Goal: Information Seeking & Learning: Learn about a topic

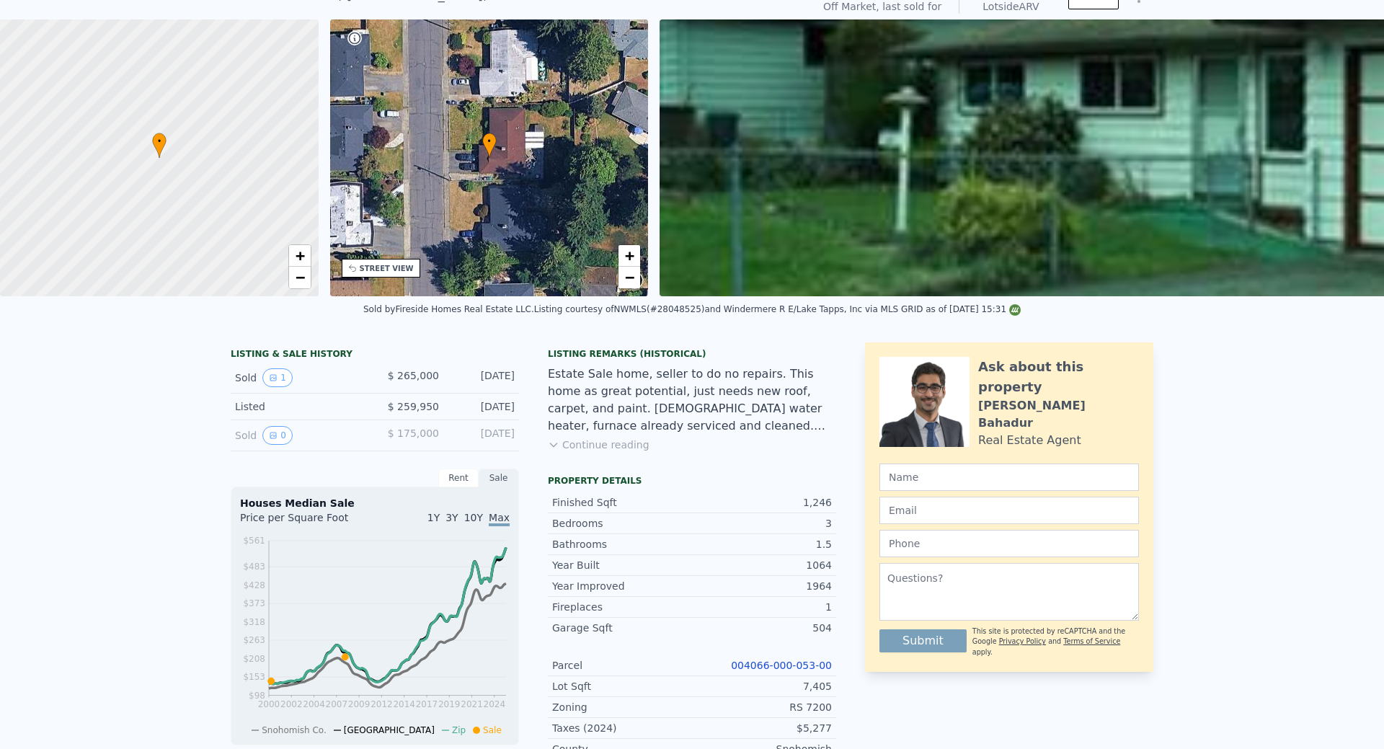
scroll to position [5, 0]
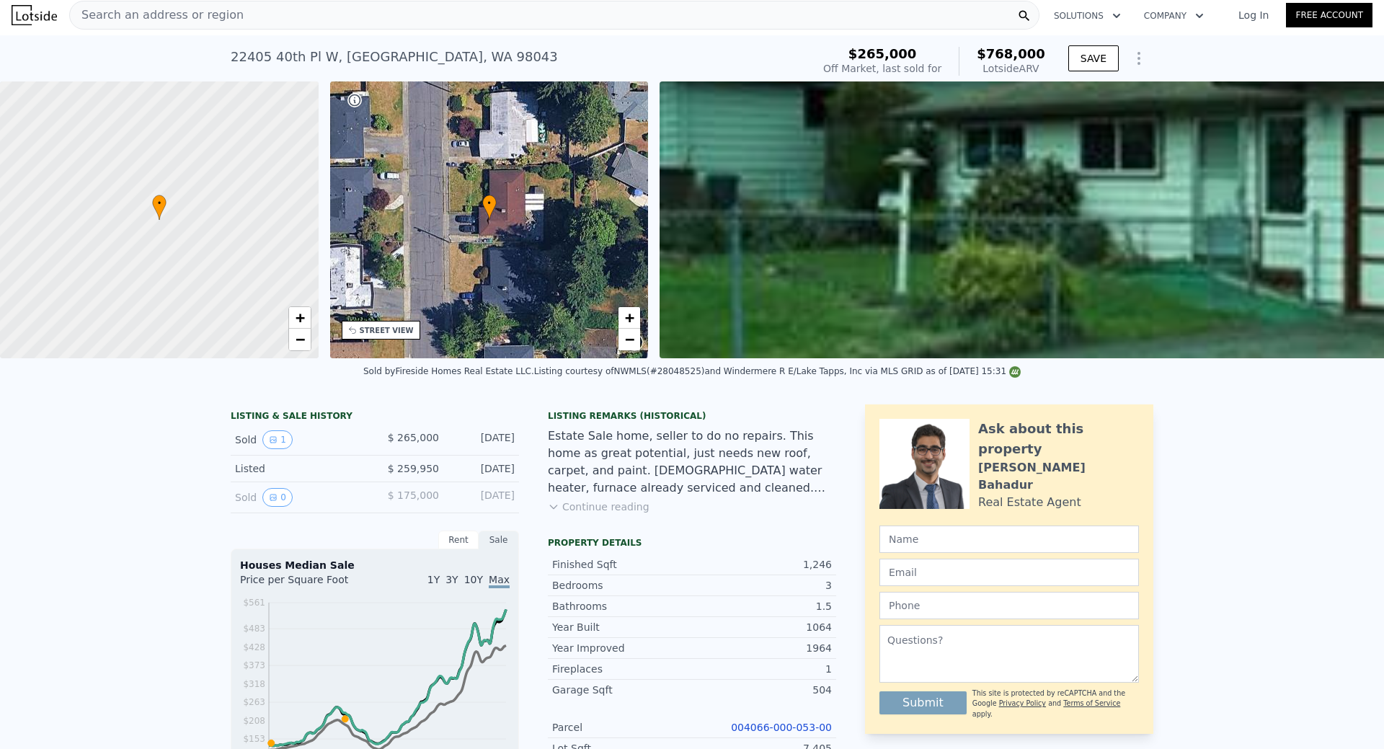
click at [699, 47] on div "[STREET_ADDRESS] Sold [DATE] for $265k (~ARV $768k )" at bounding box center [518, 61] width 575 height 40
click at [441, 276] on div "• + −" at bounding box center [489, 219] width 319 height 277
click at [619, 346] on link "−" at bounding box center [630, 340] width 22 height 22
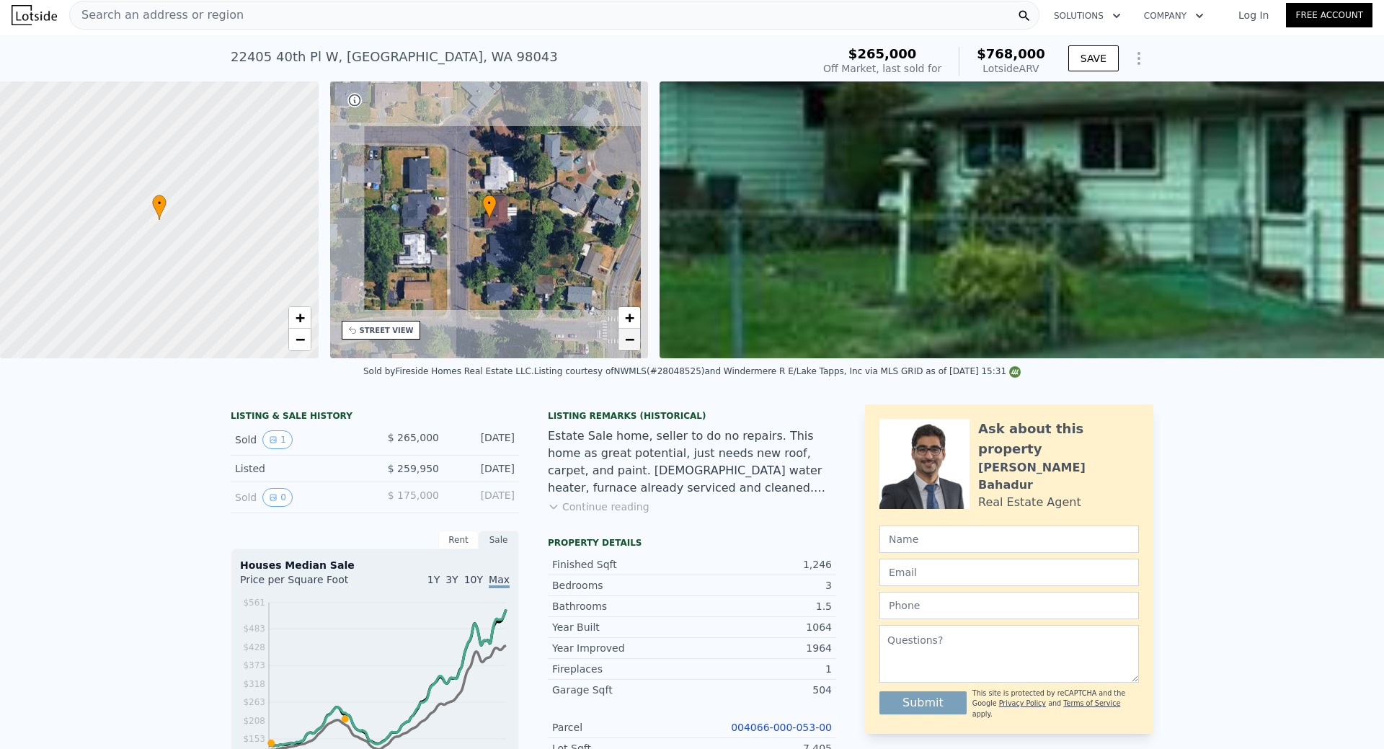
click at [619, 346] on link "−" at bounding box center [630, 340] width 22 height 22
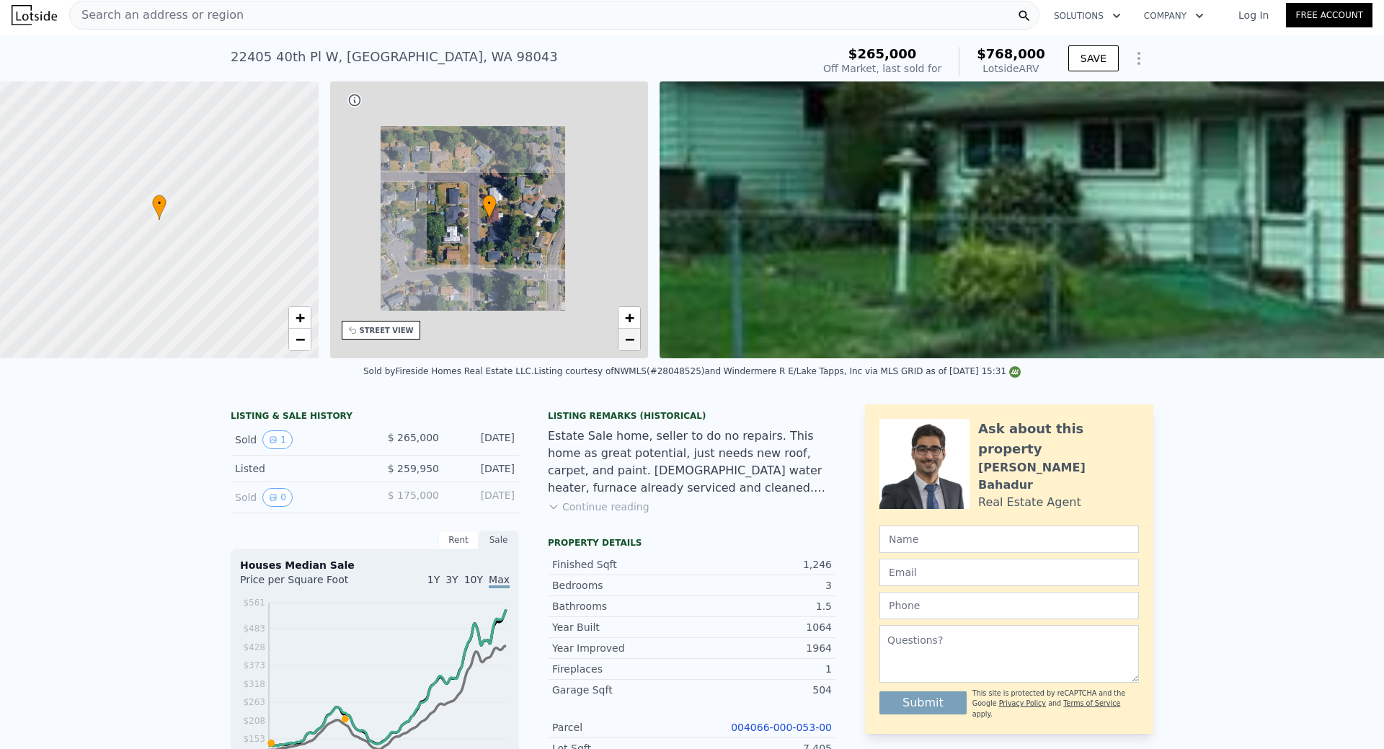
click at [619, 346] on link "−" at bounding box center [630, 340] width 22 height 22
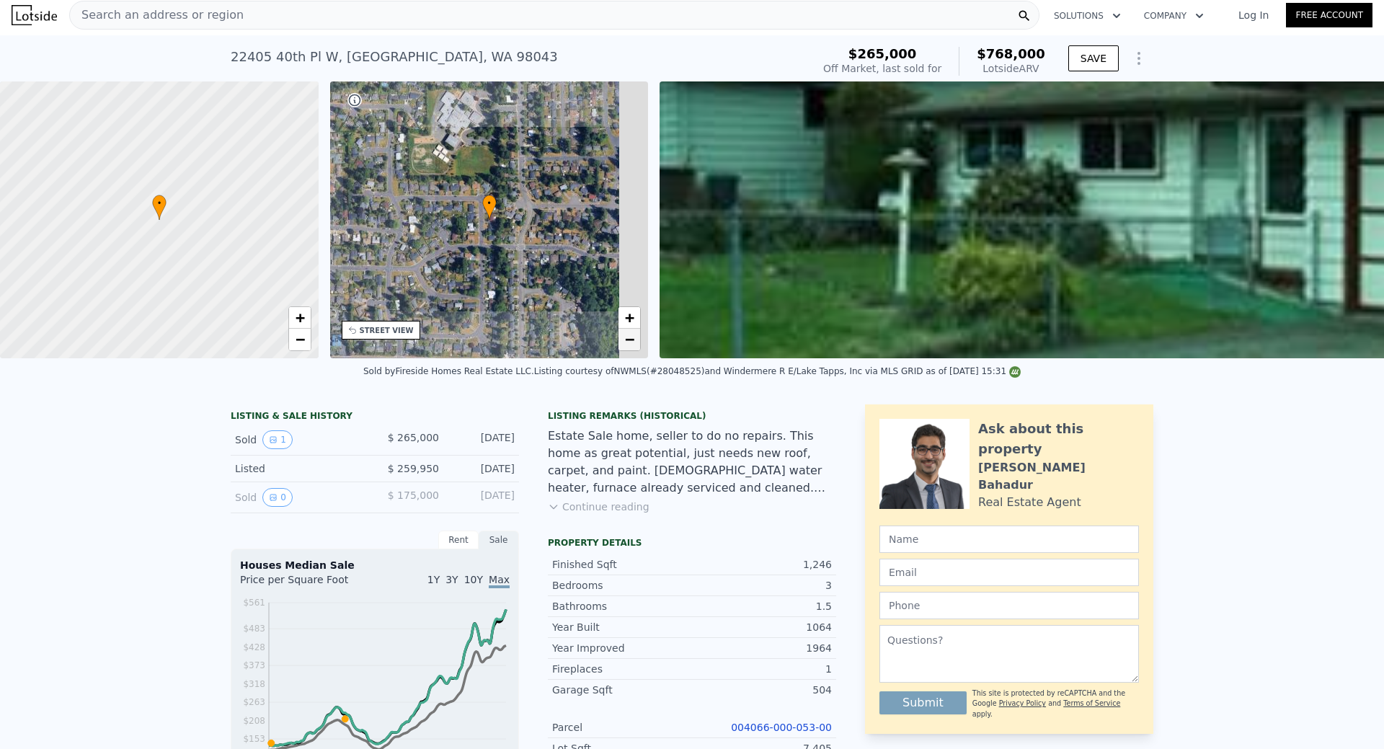
click at [619, 346] on link "−" at bounding box center [630, 340] width 22 height 22
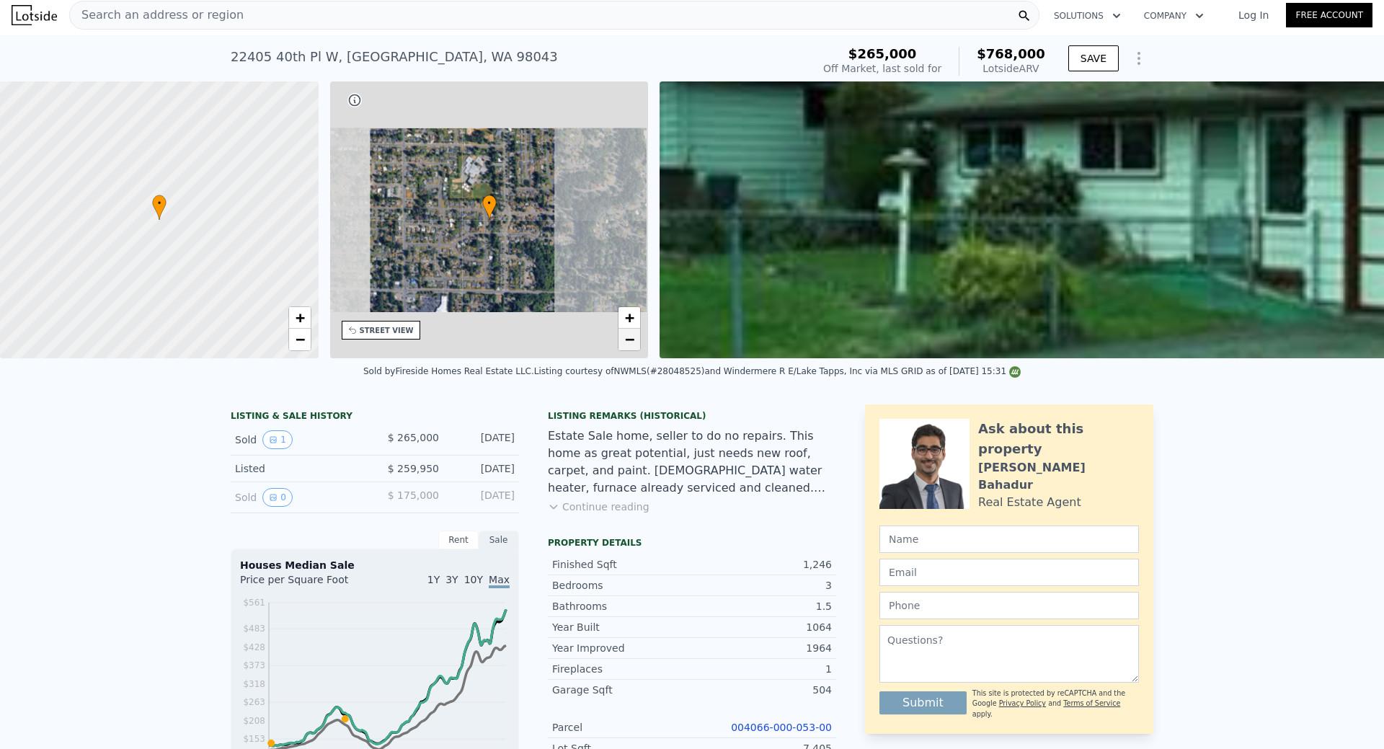
click at [619, 346] on link "−" at bounding box center [630, 340] width 22 height 22
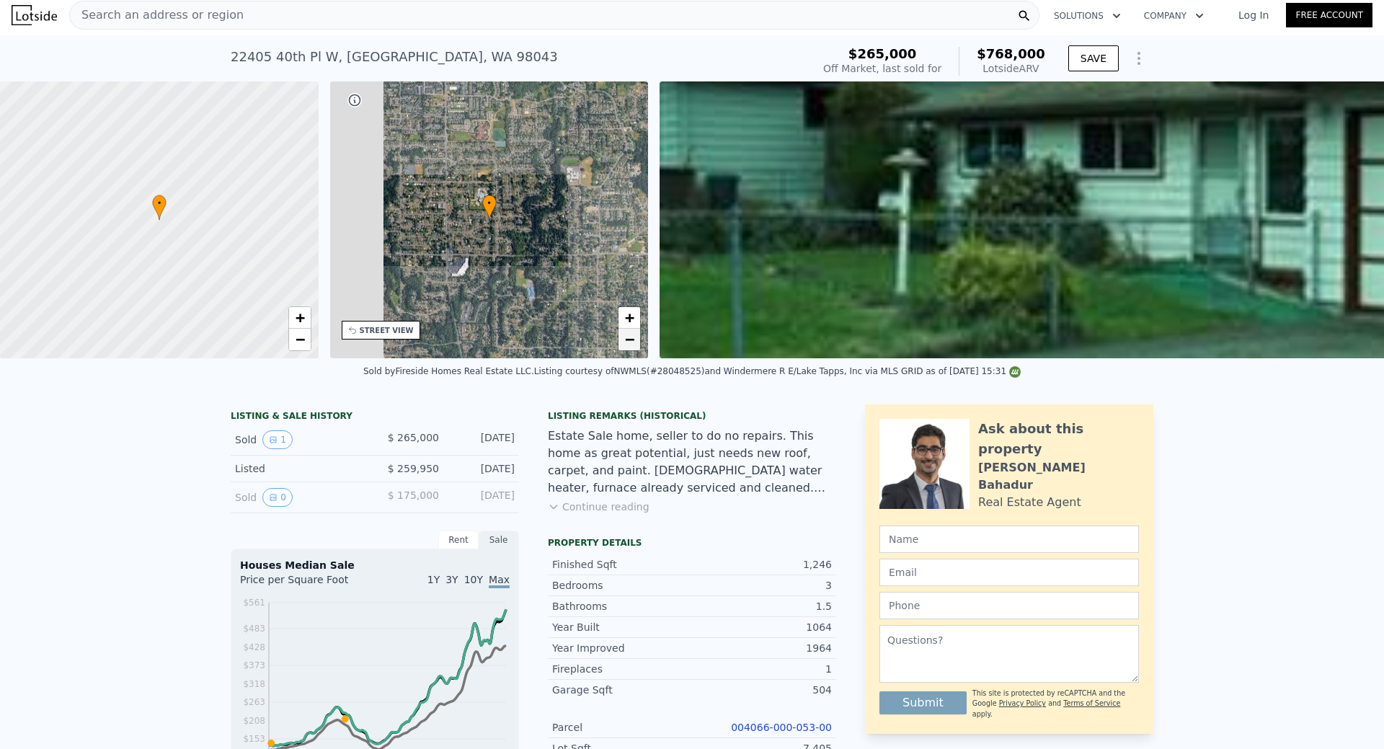
click at [619, 346] on link "−" at bounding box center [630, 340] width 22 height 22
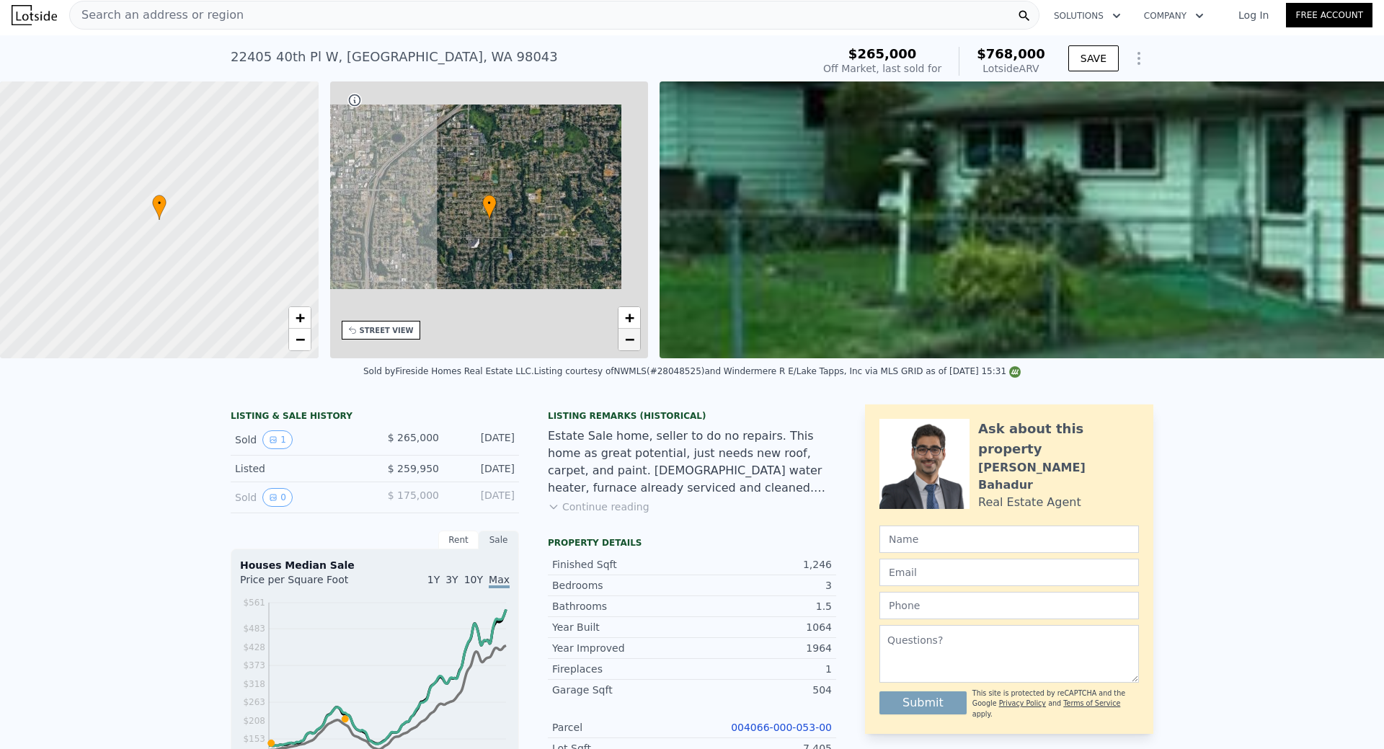
click at [619, 346] on link "−" at bounding box center [630, 340] width 22 height 22
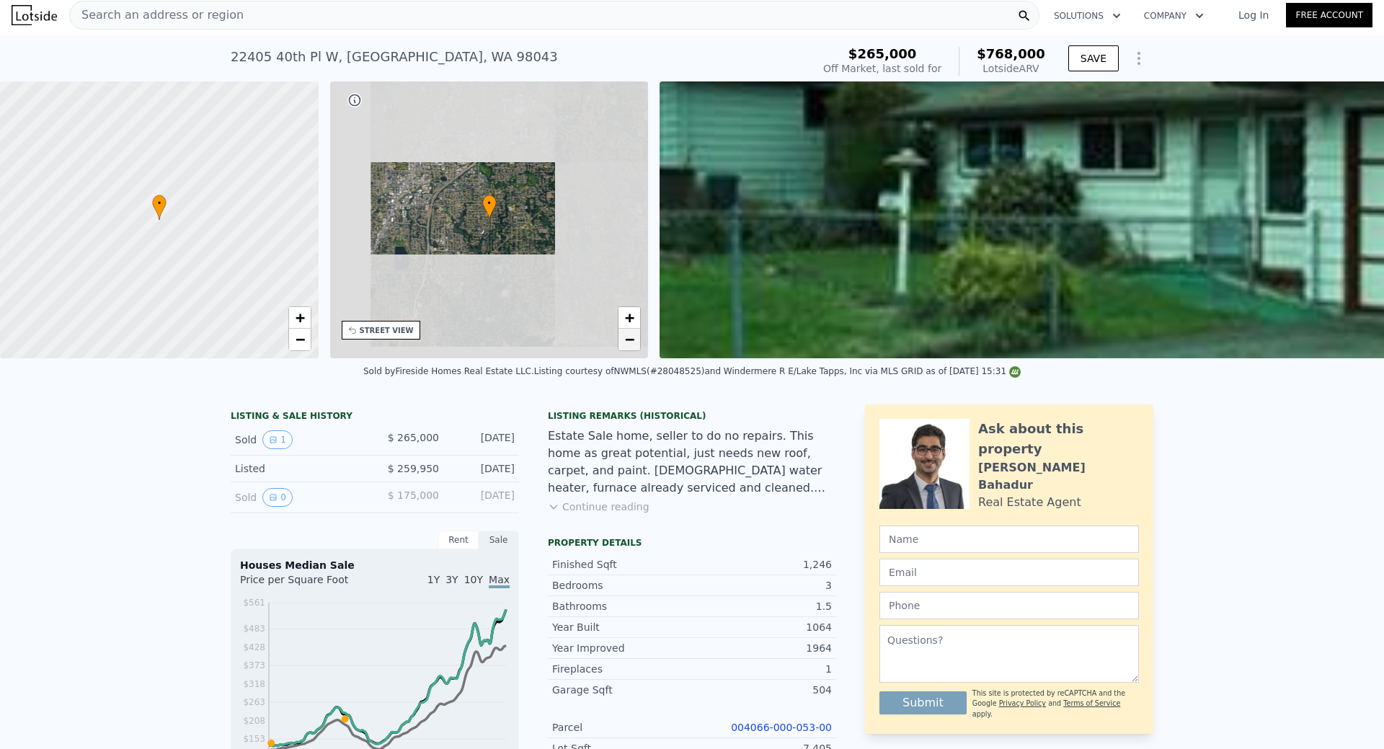
click at [619, 346] on link "−" at bounding box center [630, 340] width 22 height 22
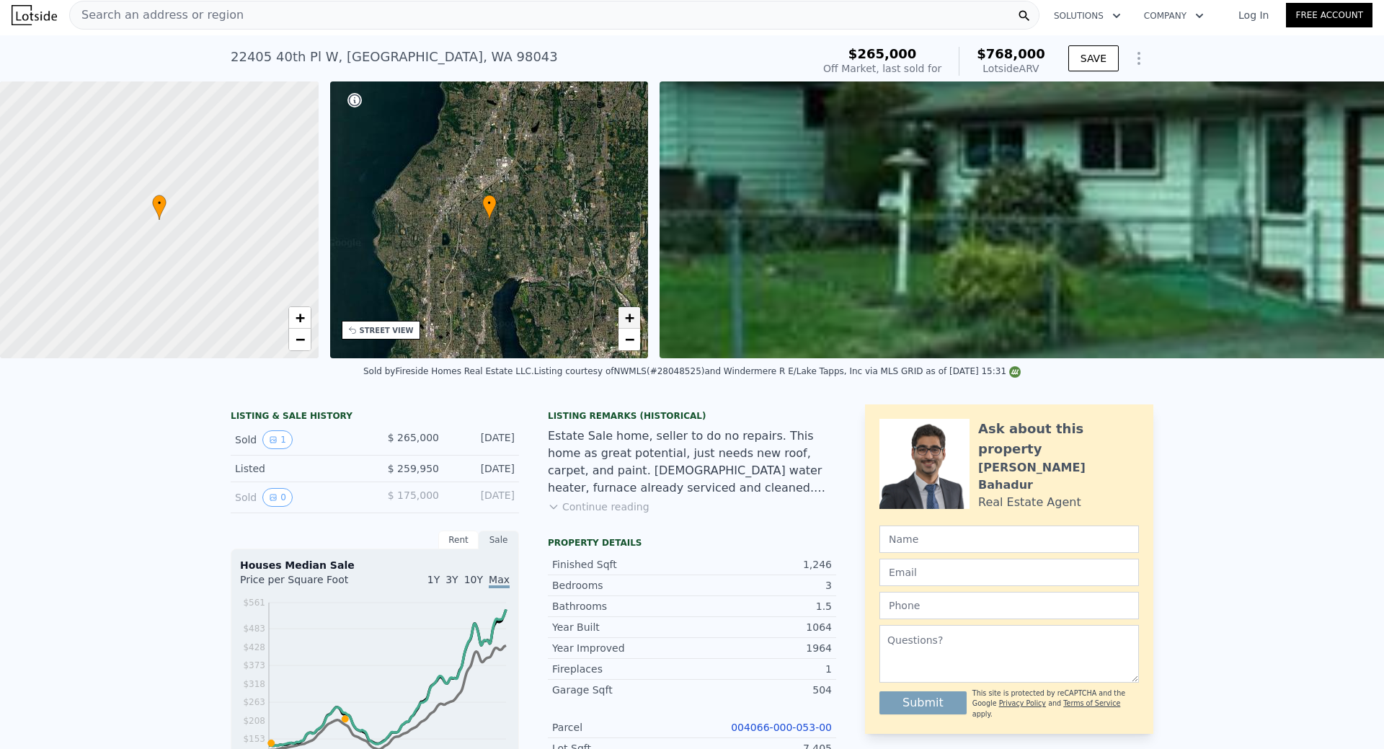
click at [634, 319] on span "+" at bounding box center [629, 318] width 9 height 18
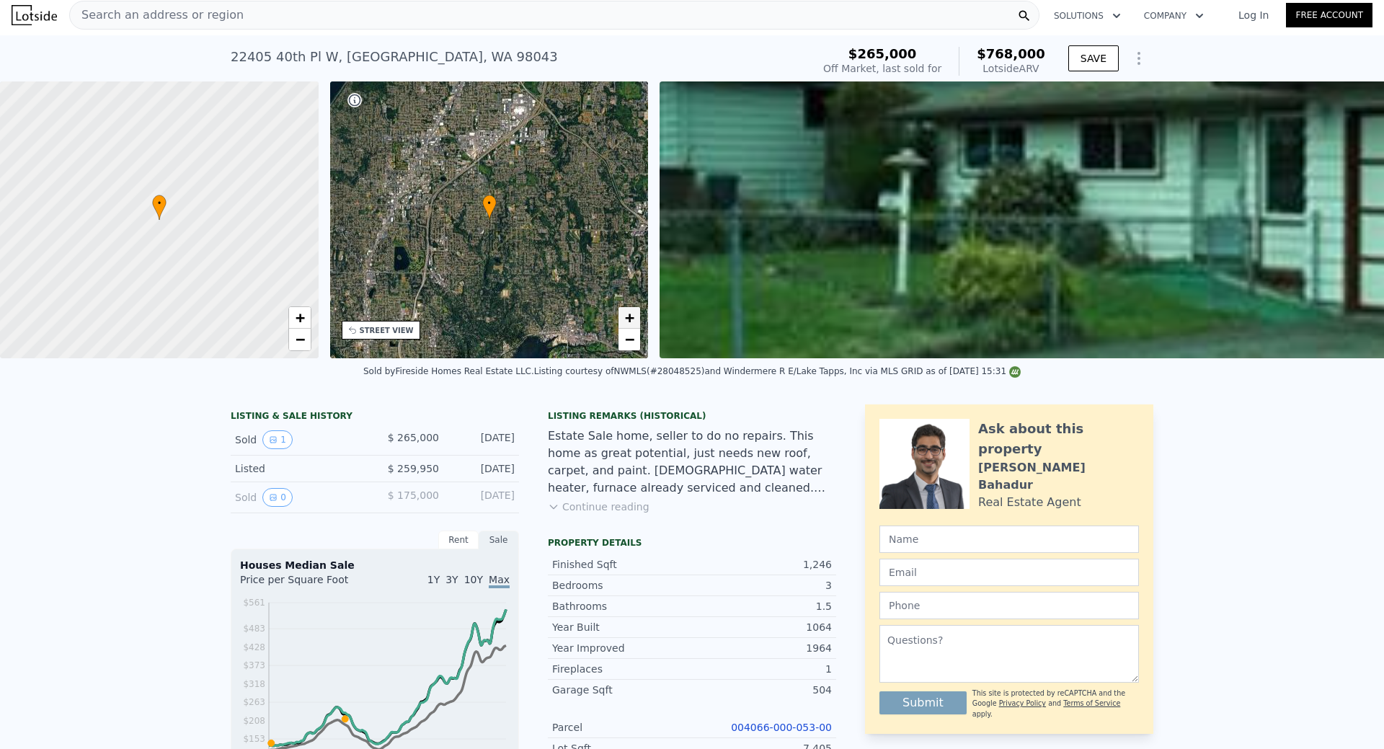
click at [634, 319] on span "+" at bounding box center [629, 318] width 9 height 18
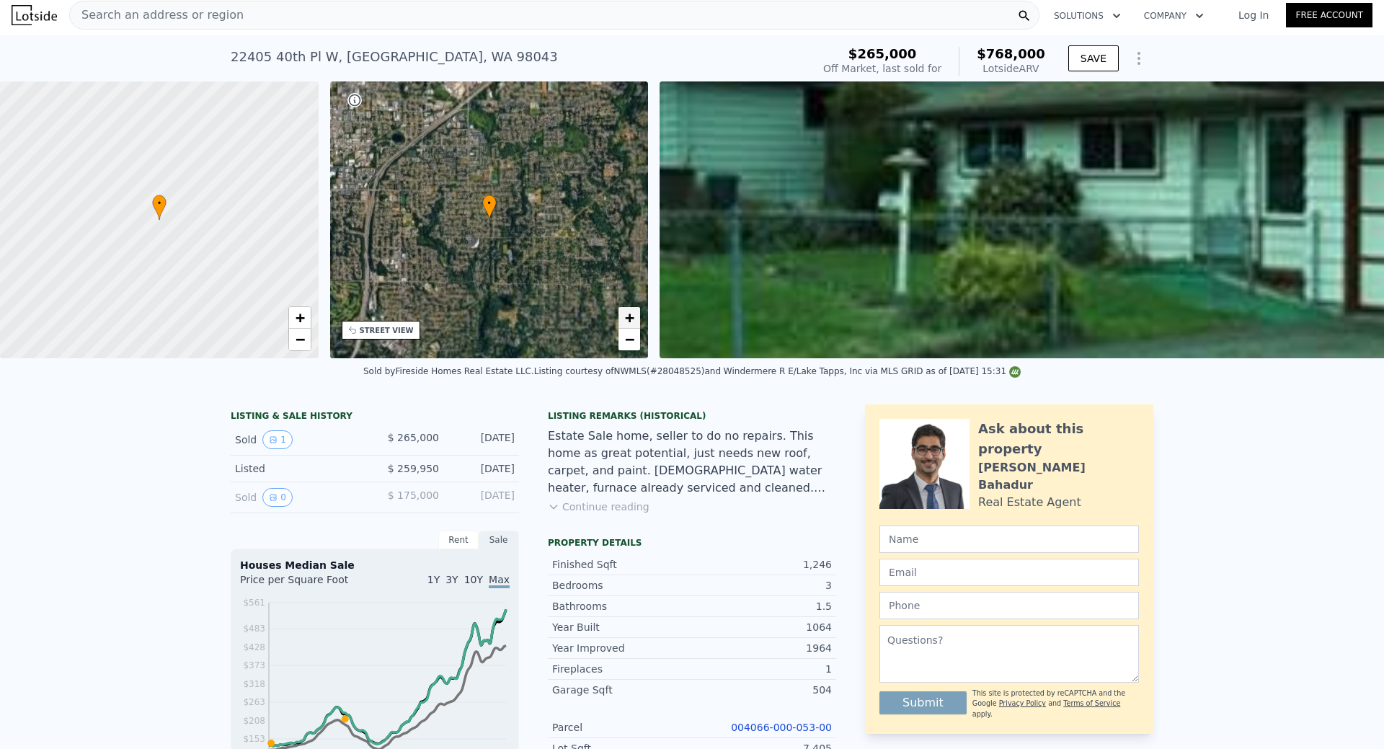
click at [634, 319] on span "+" at bounding box center [629, 318] width 9 height 18
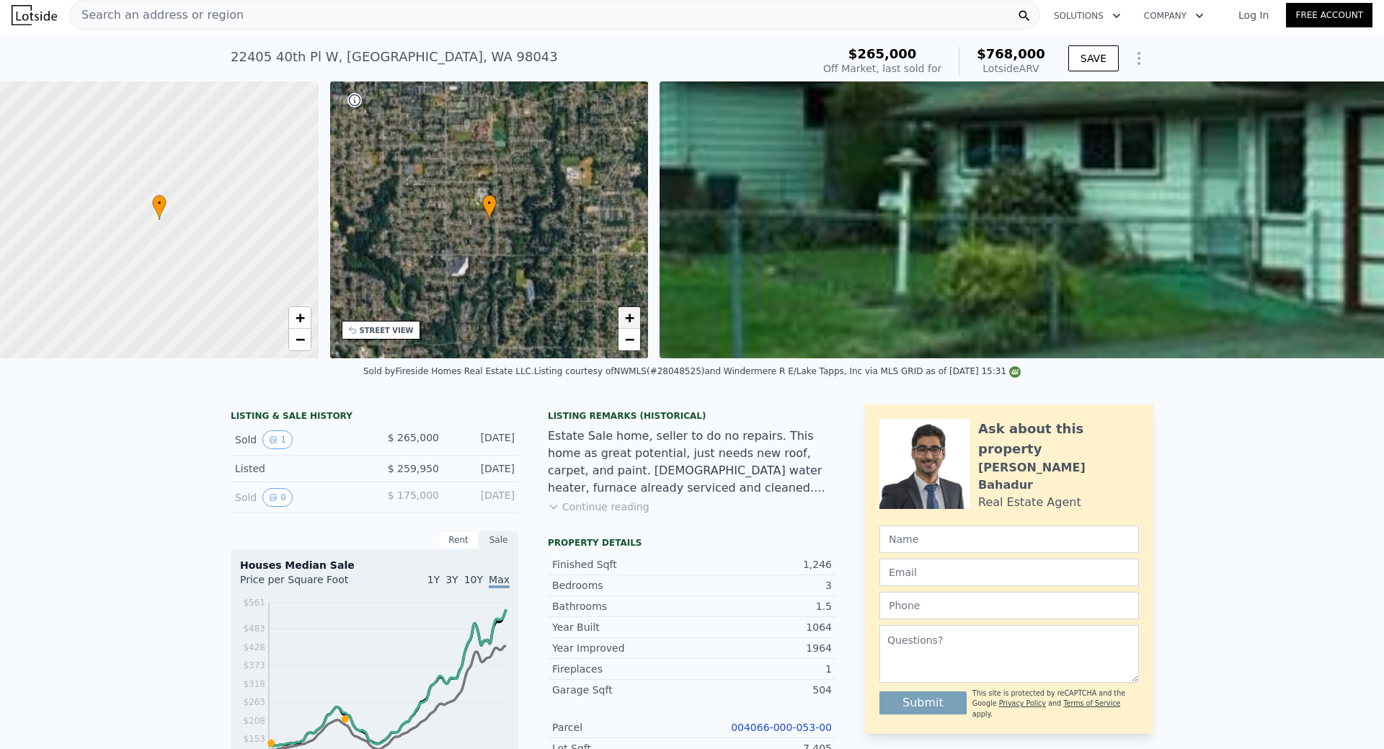
click at [634, 319] on span "+" at bounding box center [629, 318] width 9 height 18
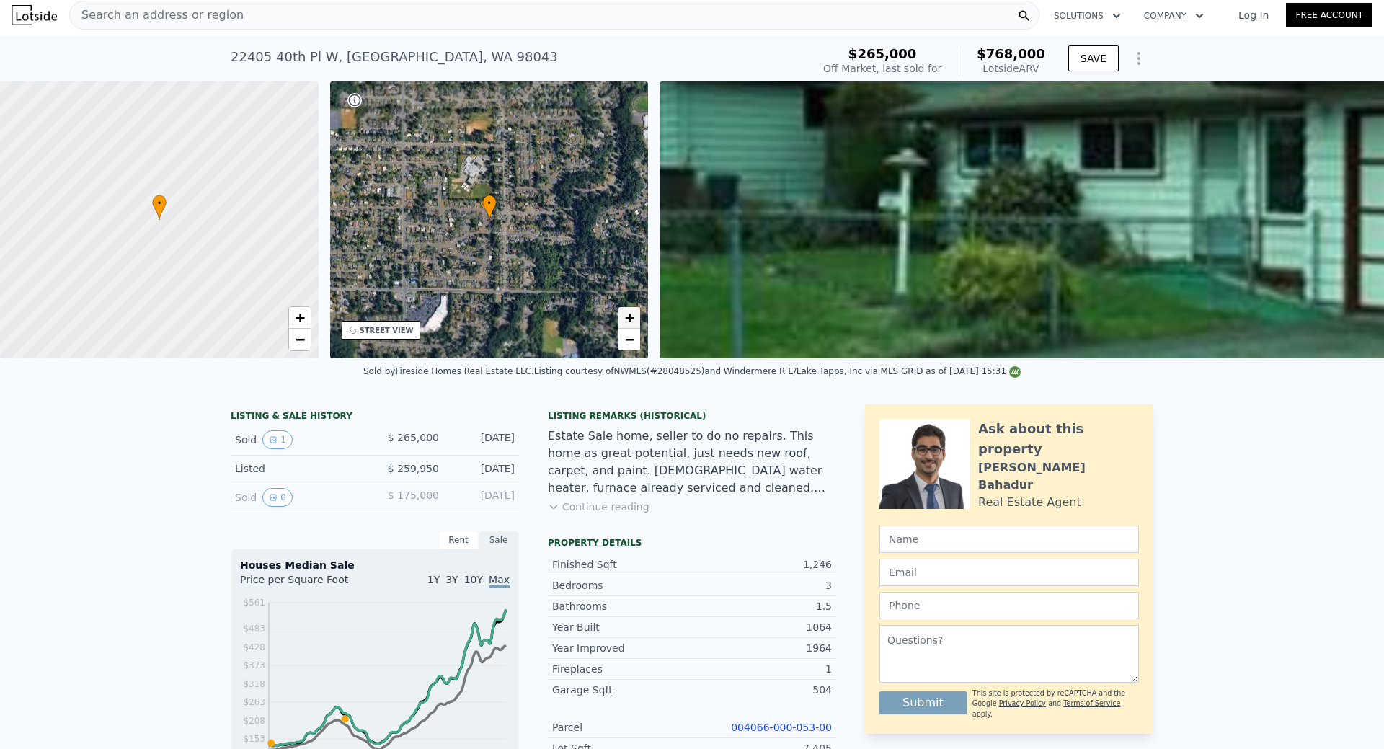
click at [634, 319] on span "+" at bounding box center [629, 318] width 9 height 18
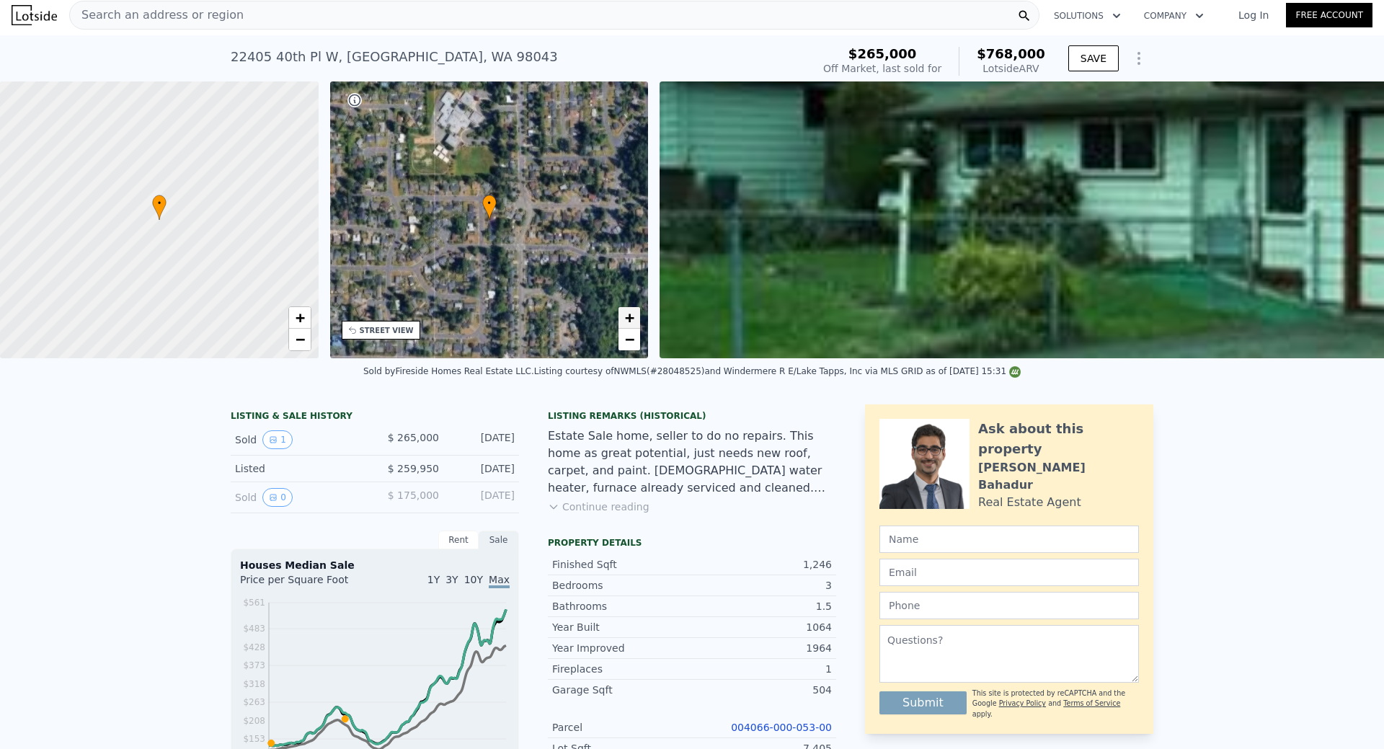
click at [634, 319] on span "+" at bounding box center [629, 318] width 9 height 18
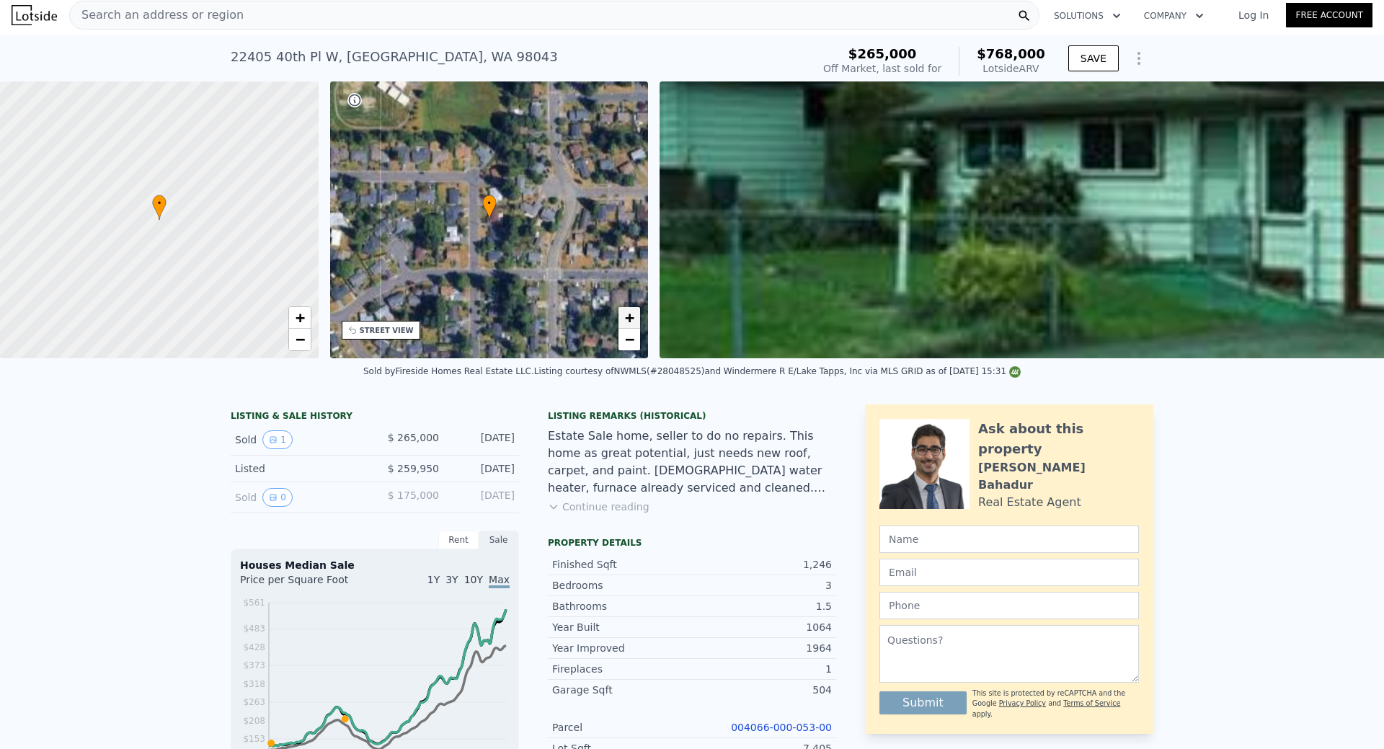
click at [634, 319] on span "+" at bounding box center [629, 318] width 9 height 18
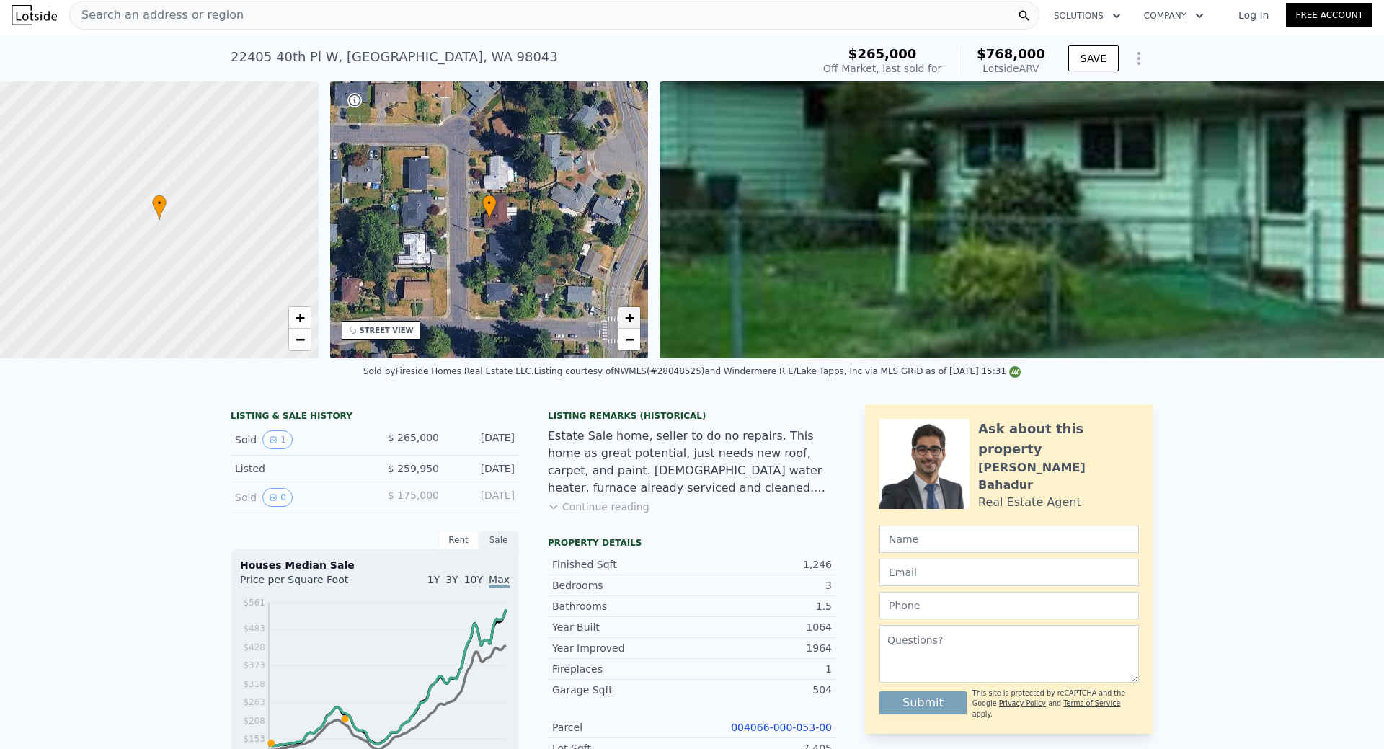
click at [634, 319] on span "+" at bounding box center [629, 318] width 9 height 18
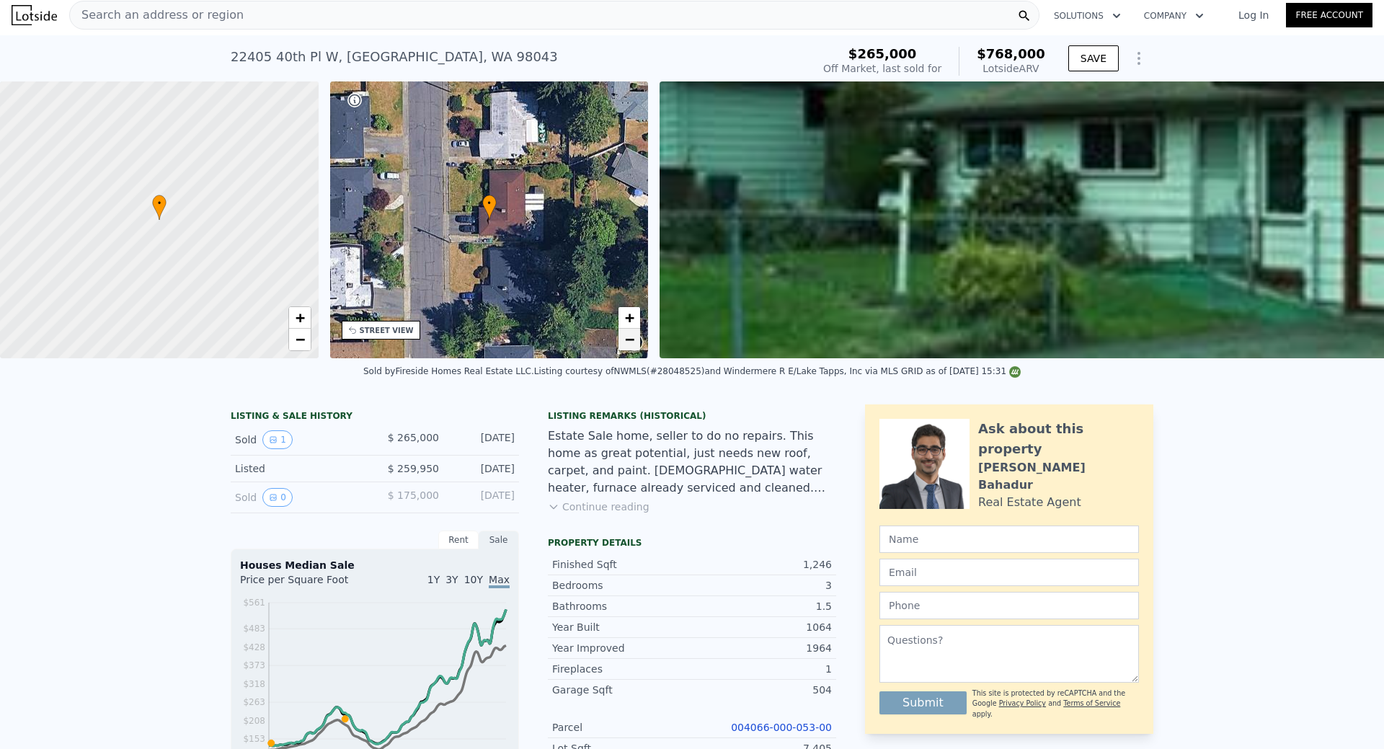
click at [624, 342] on link "−" at bounding box center [630, 340] width 22 height 22
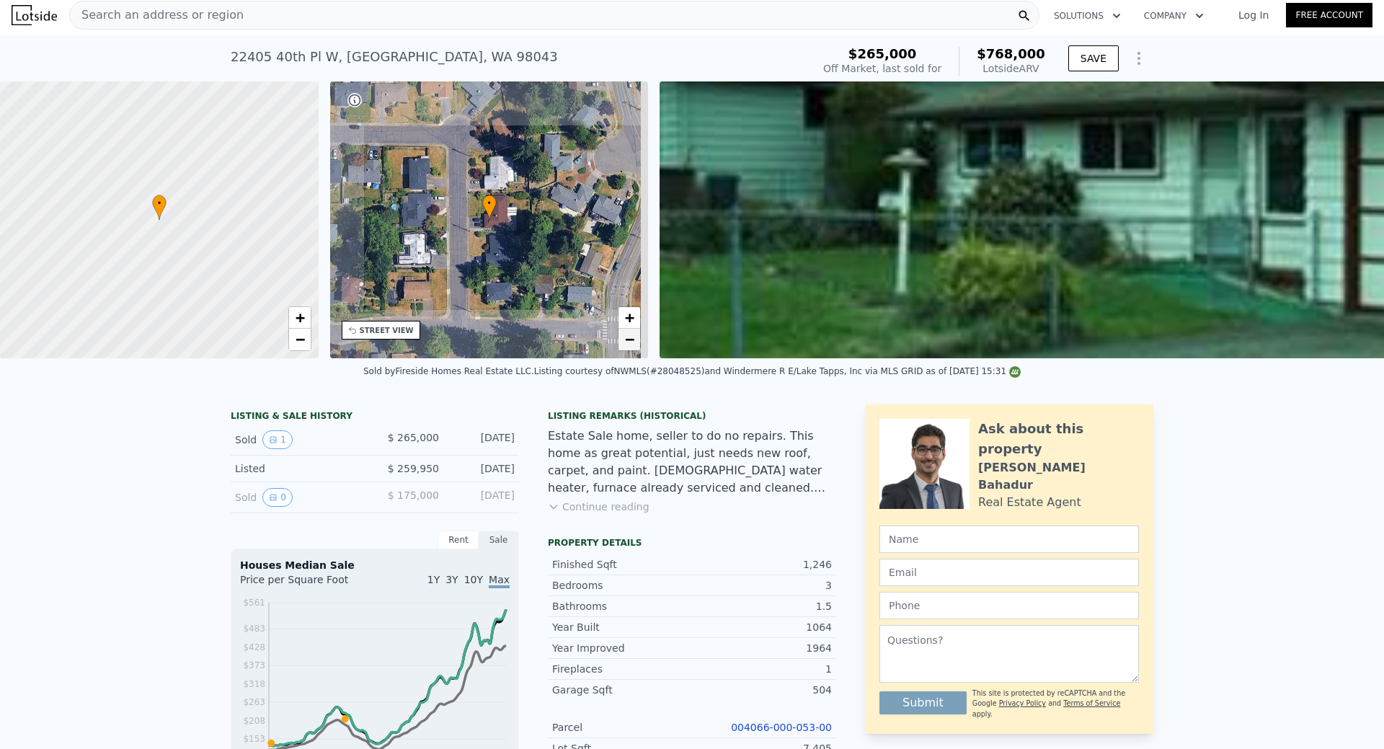
click at [624, 342] on link "−" at bounding box center [630, 340] width 22 height 22
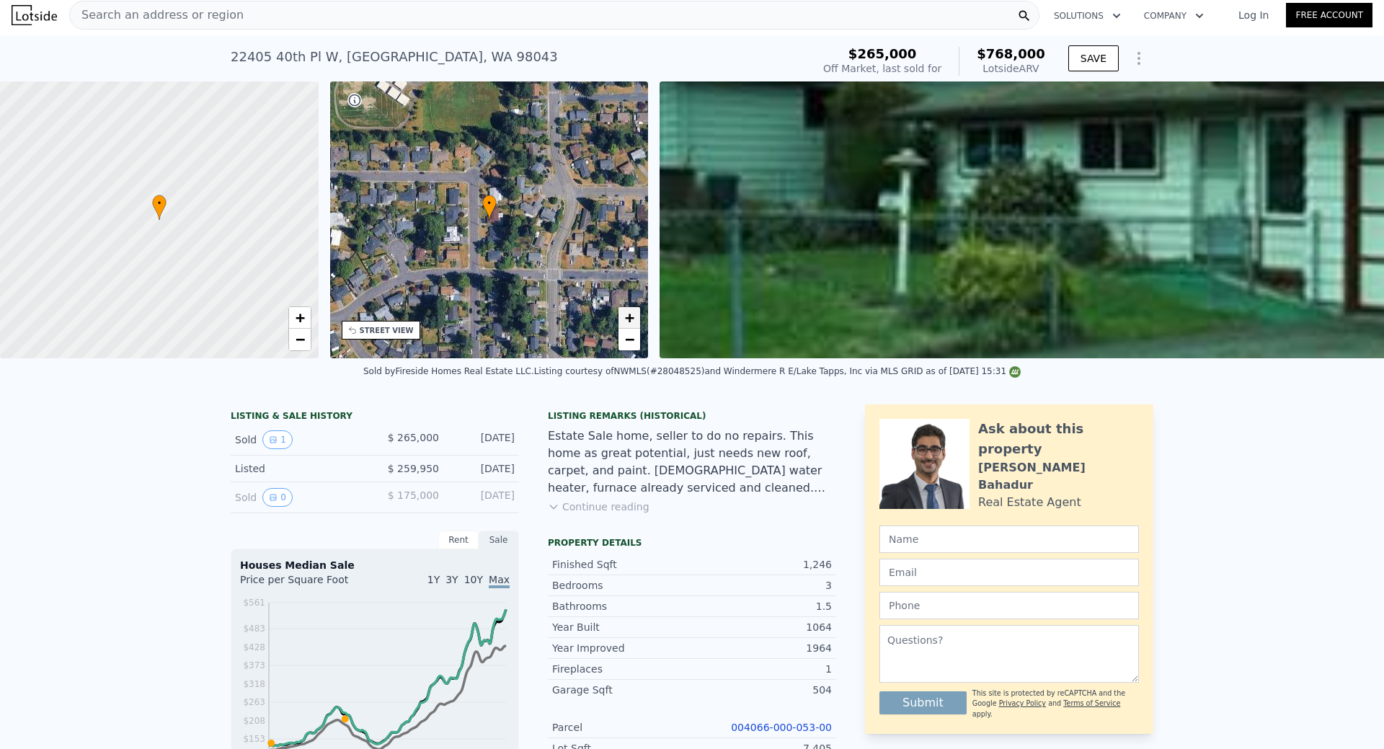
click at [637, 317] on link "+" at bounding box center [630, 318] width 22 height 22
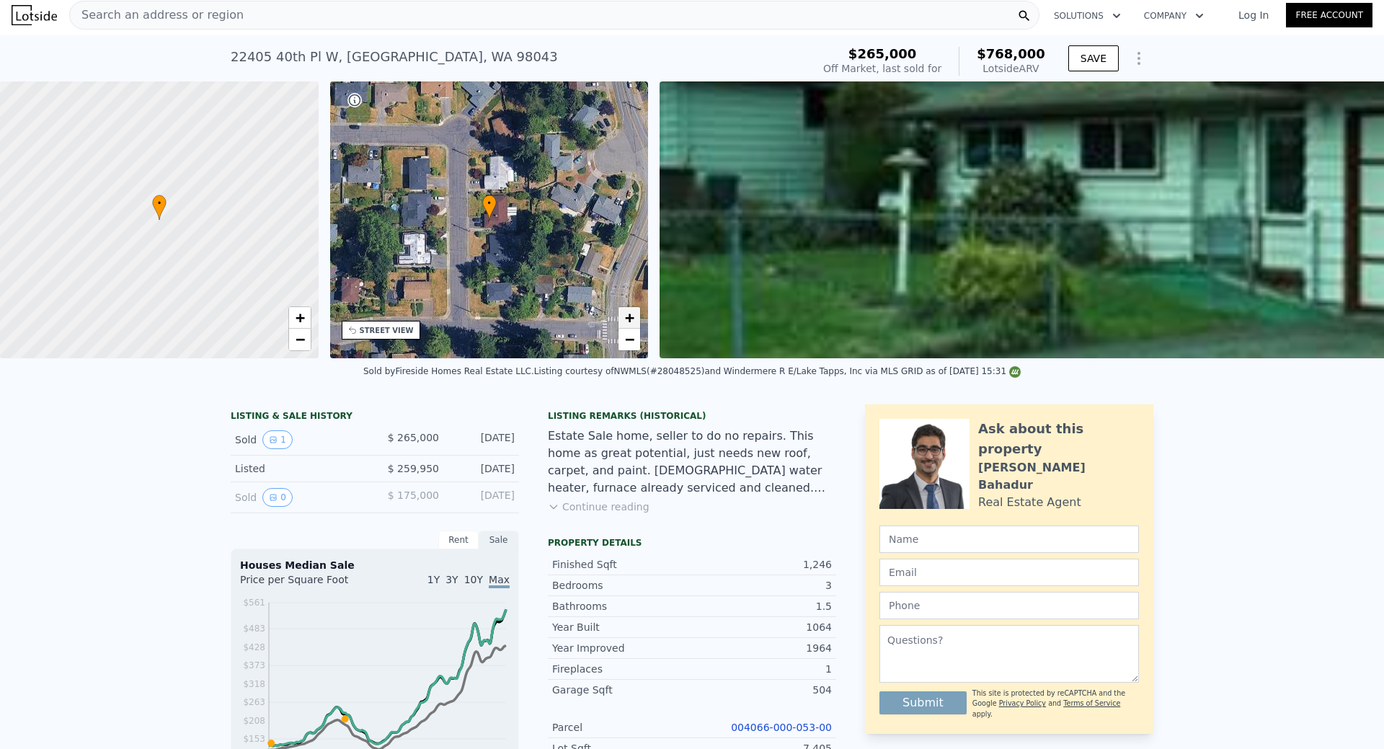
click at [637, 317] on link "+" at bounding box center [630, 318] width 22 height 22
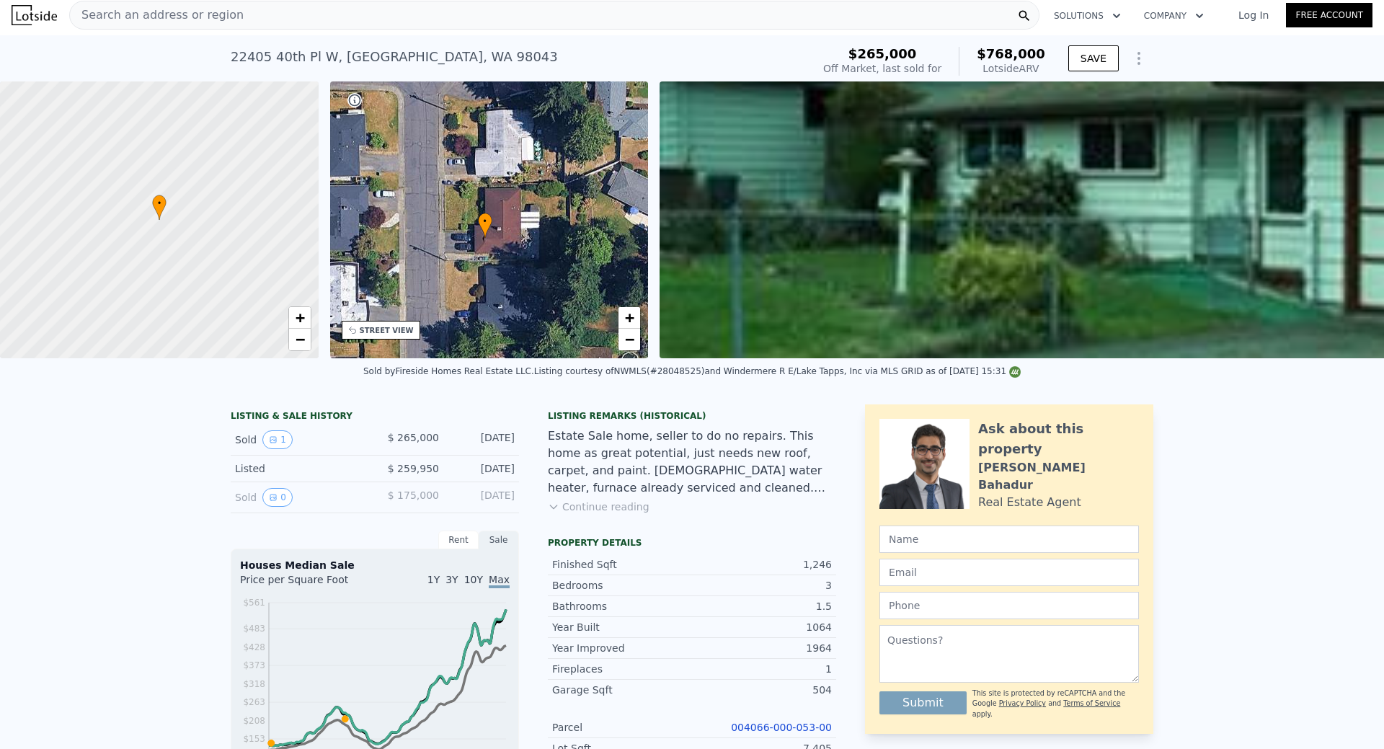
drag, startPoint x: 557, startPoint y: 183, endPoint x: 554, endPoint y: 192, distance: 9.8
click at [554, 192] on div "• + −" at bounding box center [489, 219] width 319 height 277
click at [635, 345] on link "−" at bounding box center [630, 340] width 22 height 22
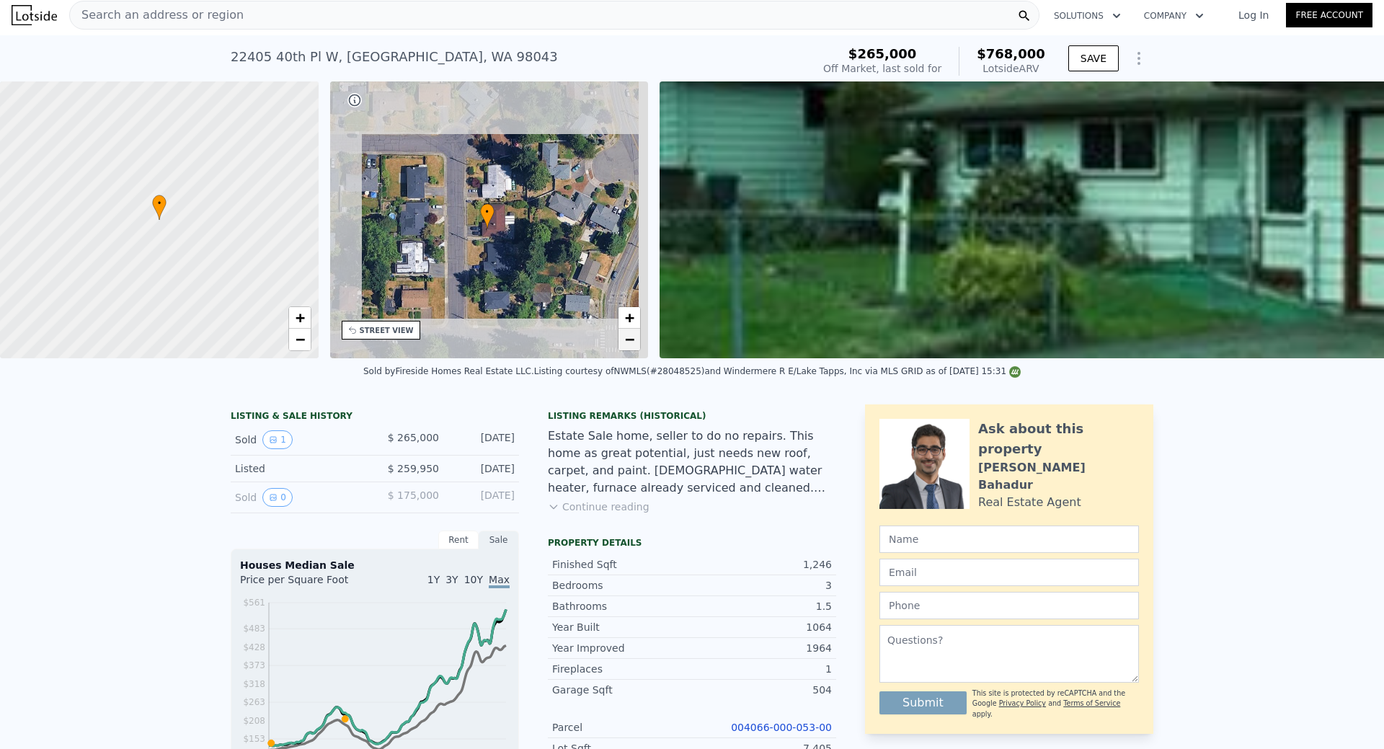
click at [635, 345] on link "−" at bounding box center [630, 340] width 22 height 22
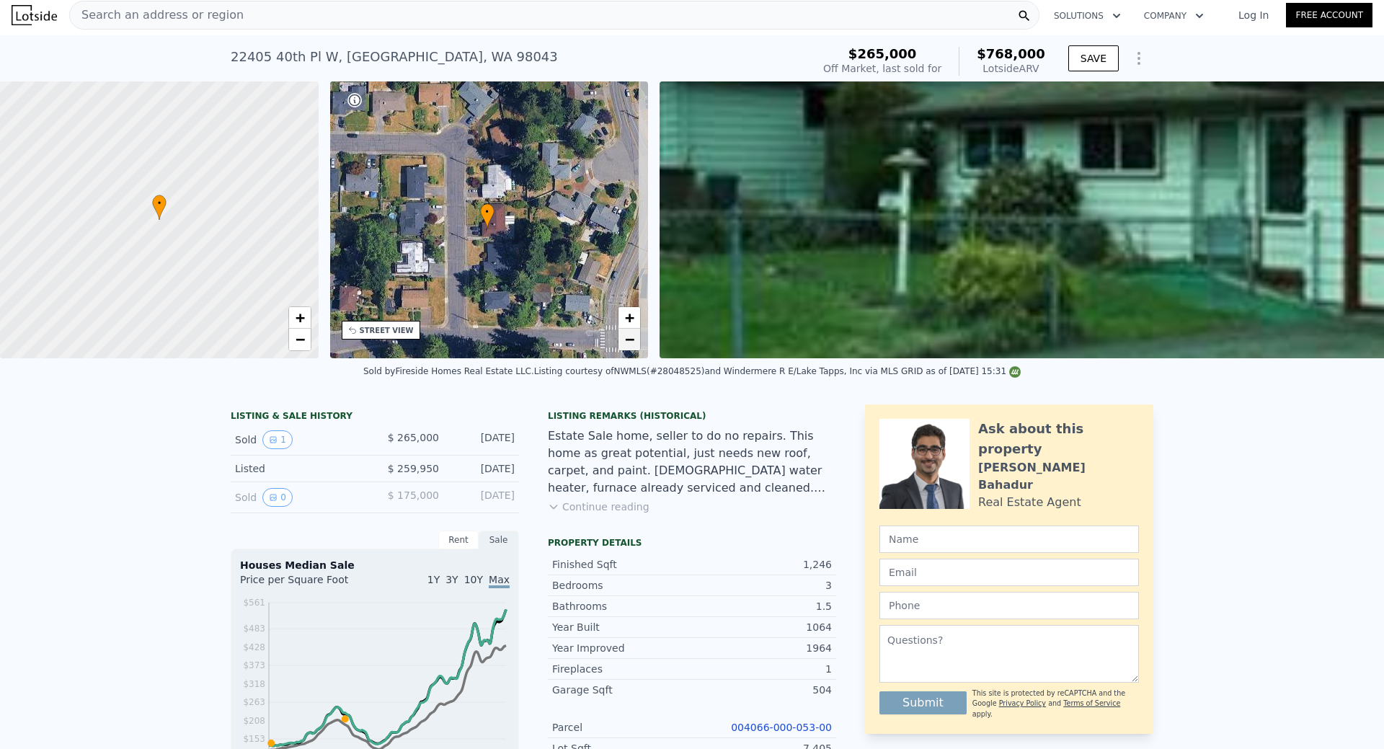
click at [635, 345] on link "−" at bounding box center [630, 340] width 22 height 22
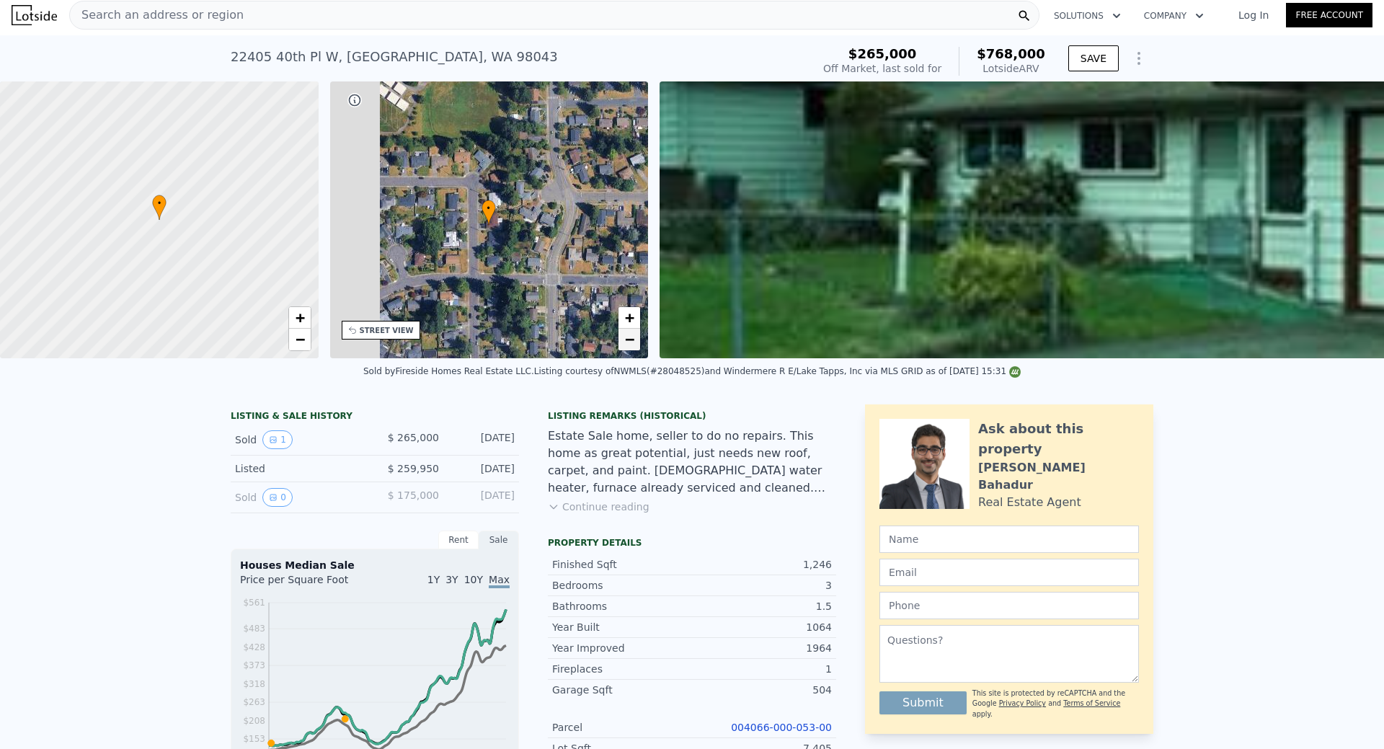
click at [635, 345] on link "−" at bounding box center [630, 340] width 22 height 22
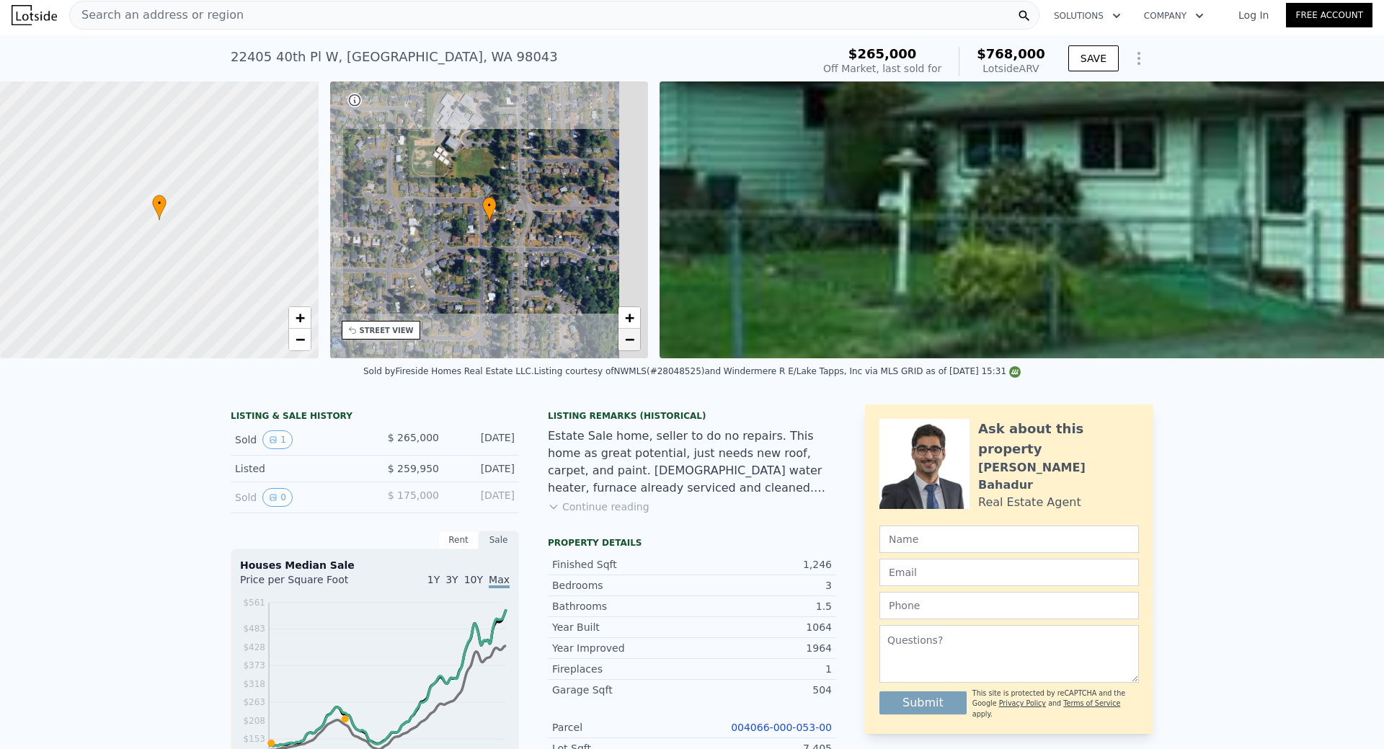
click at [635, 345] on link "−" at bounding box center [630, 340] width 22 height 22
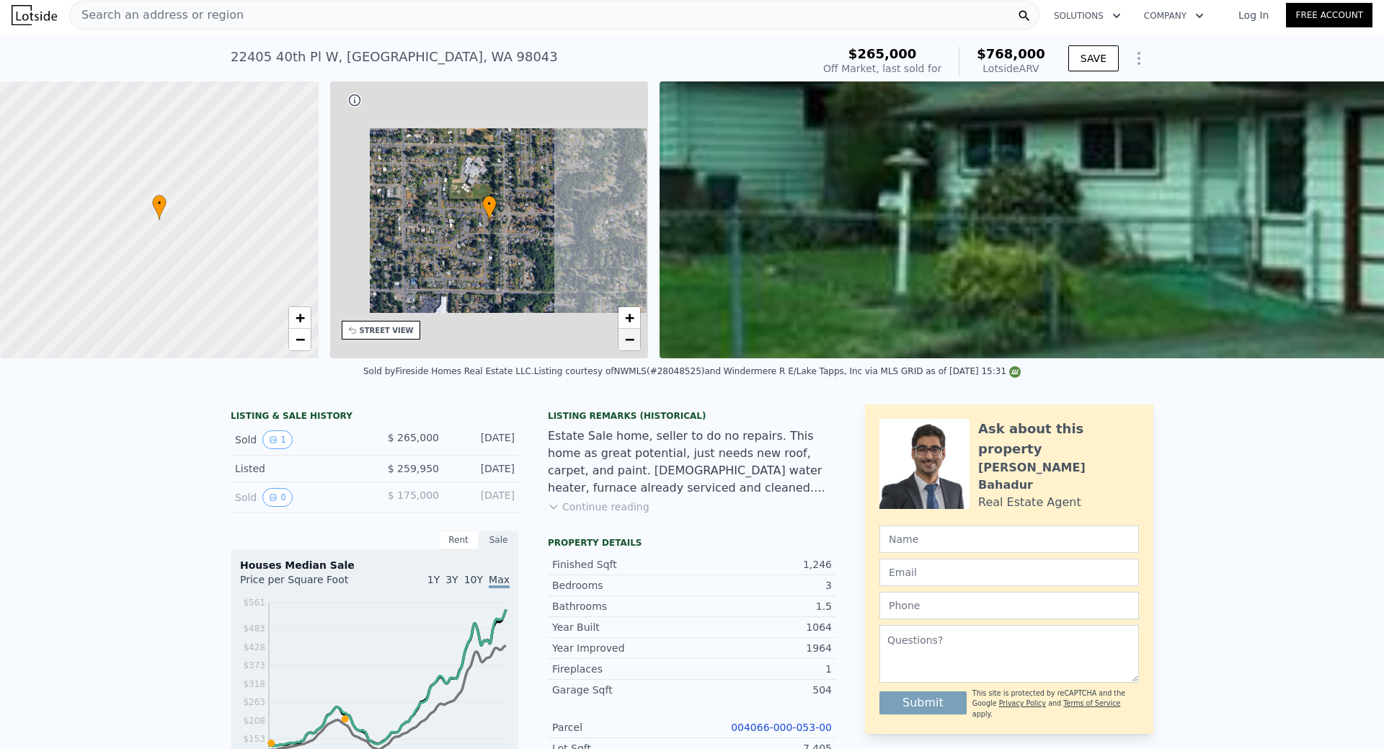
click at [635, 345] on link "−" at bounding box center [630, 340] width 22 height 22
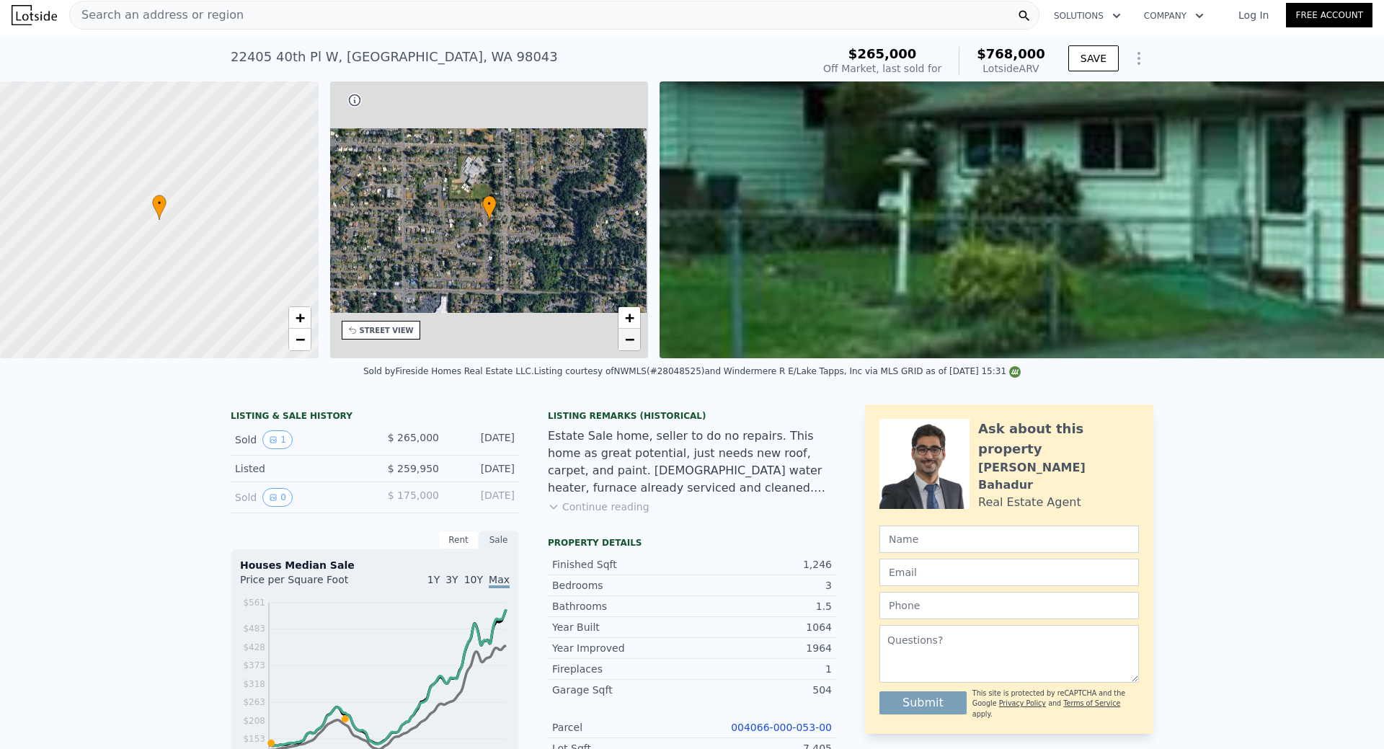
click at [635, 345] on link "−" at bounding box center [630, 340] width 22 height 22
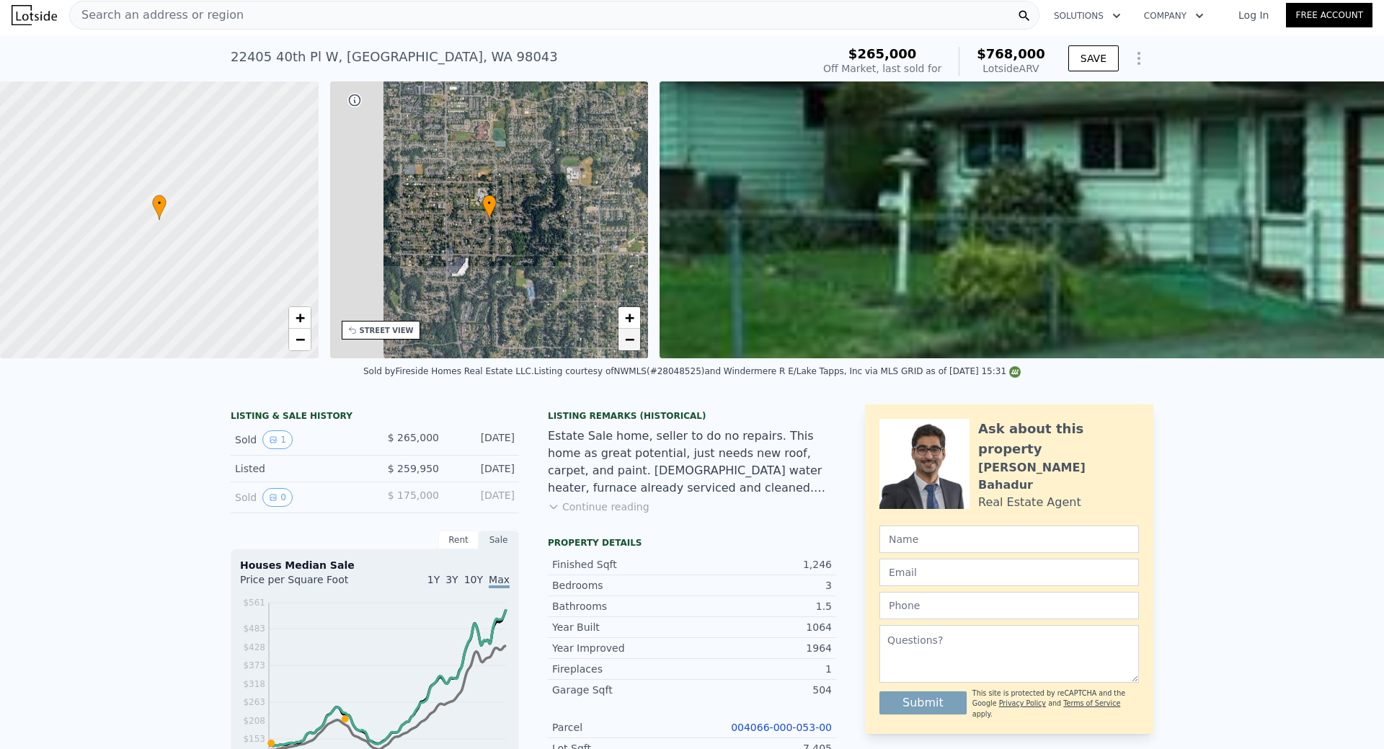
click at [635, 345] on link "−" at bounding box center [630, 340] width 22 height 22
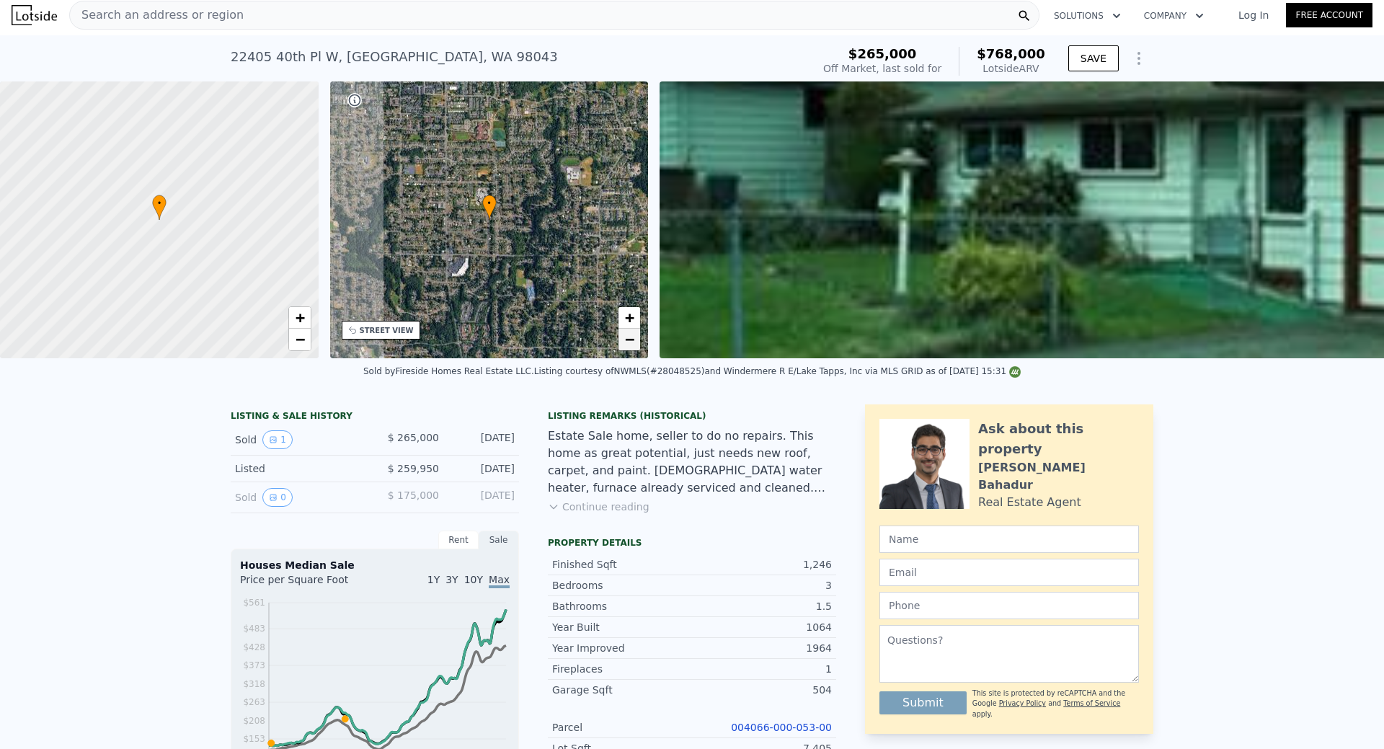
click at [635, 345] on link "−" at bounding box center [630, 340] width 22 height 22
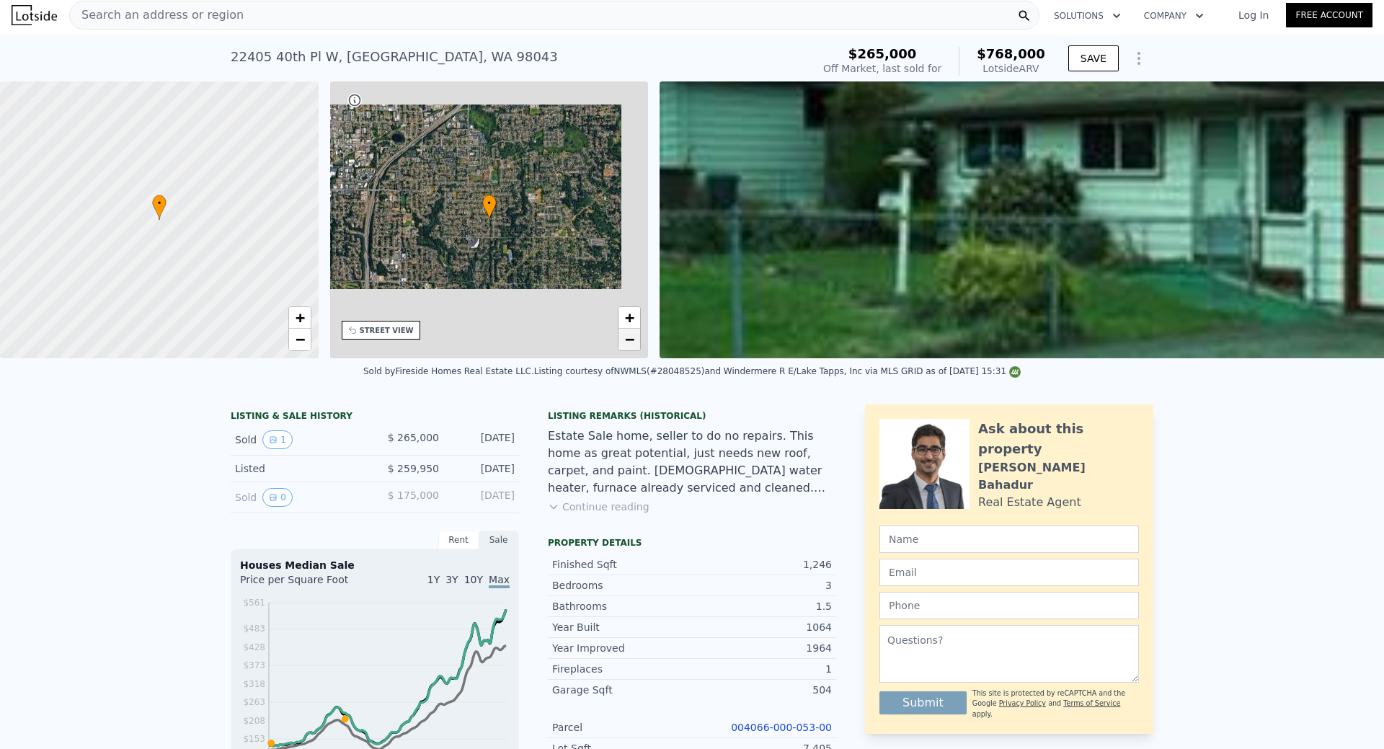
click at [635, 345] on link "−" at bounding box center [630, 340] width 22 height 22
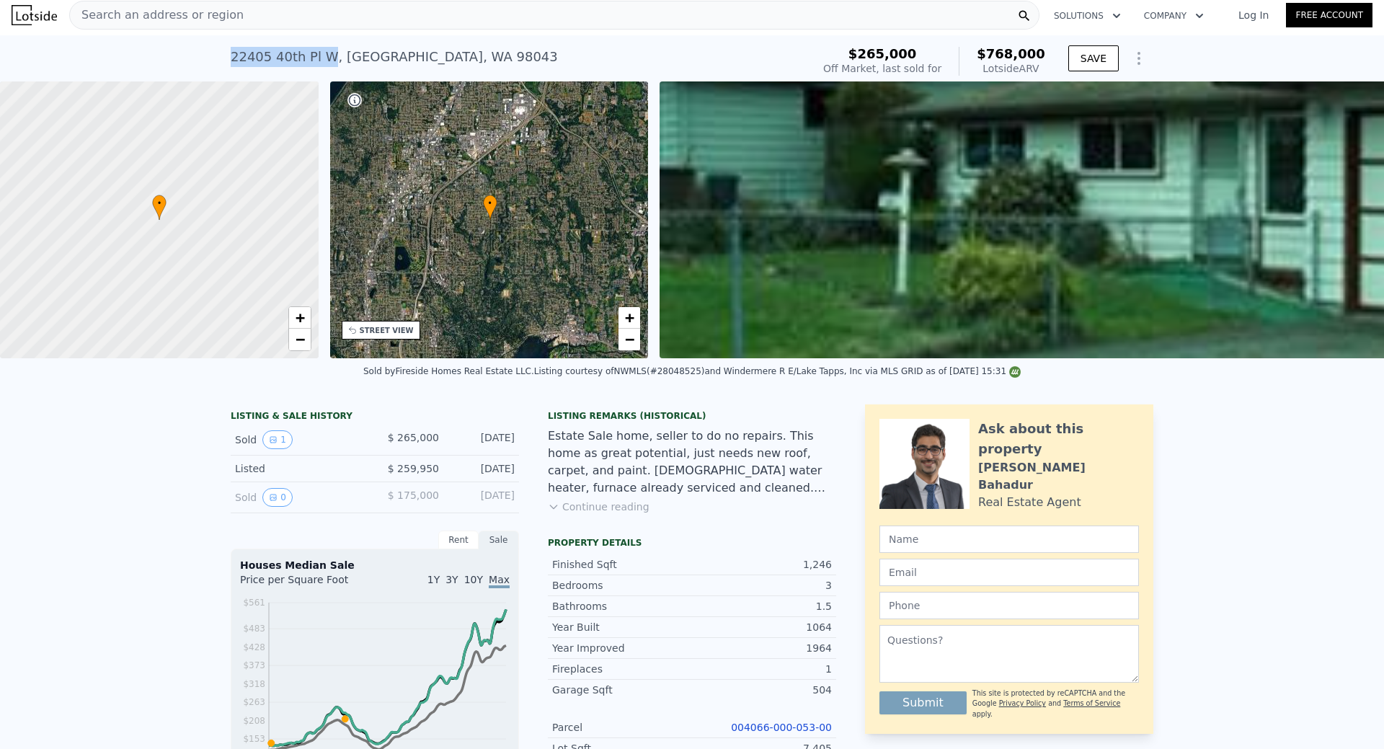
drag, startPoint x: 319, startPoint y: 56, endPoint x: 197, endPoint y: 63, distance: 122.0
click at [197, 63] on div "[STREET_ADDRESS] Sold [DATE] for $265k (~ARV $768k ) $265,000 Off Market, last …" at bounding box center [692, 58] width 1384 height 46
